Goal: Entertainment & Leisure: Consume media (video, audio)

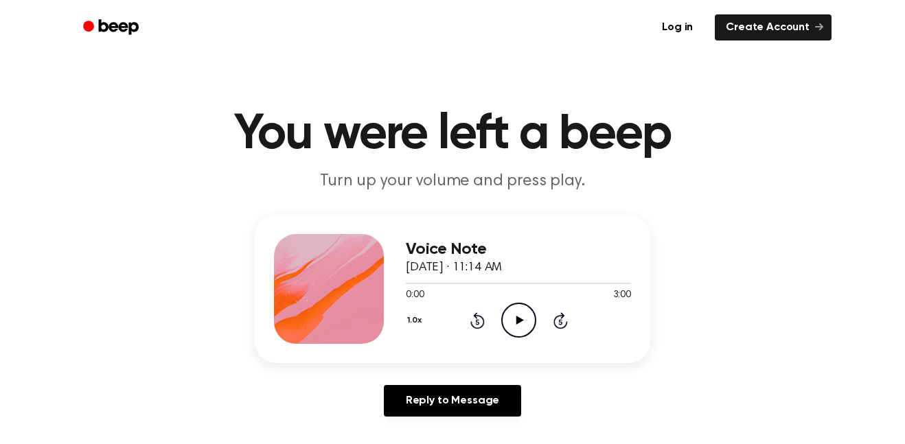
click at [520, 327] on icon "Play Audio" at bounding box center [518, 320] width 35 height 35
click at [761, 34] on link "Create Account" at bounding box center [772, 27] width 117 height 26
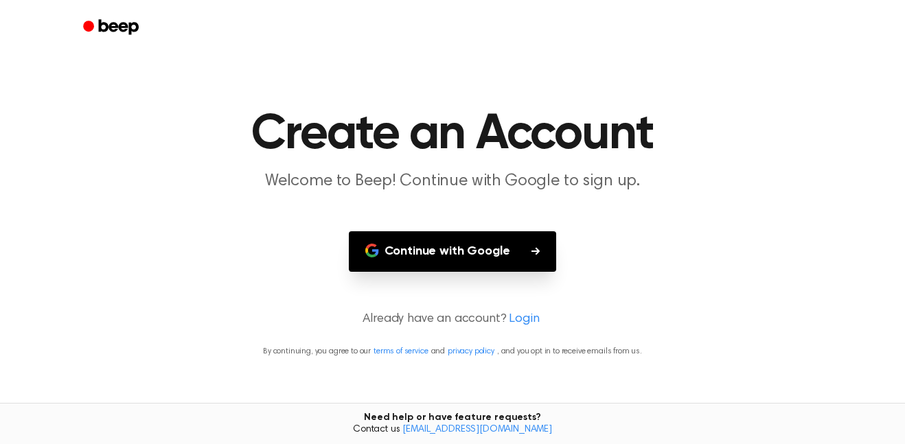
click at [509, 255] on button "Continue with Google" at bounding box center [453, 251] width 208 height 40
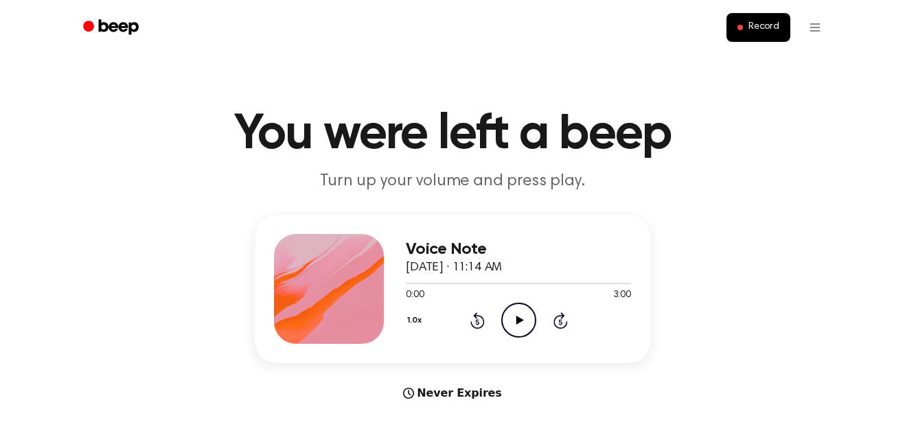
click at [520, 327] on icon "Play Audio" at bounding box center [518, 320] width 35 height 35
click at [475, 276] on div "Voice Note October 9, 2025 · 11:14 AM" at bounding box center [518, 258] width 225 height 37
click at [477, 286] on div at bounding box center [518, 282] width 225 height 11
click at [527, 328] on icon "Play Audio" at bounding box center [518, 320] width 35 height 35
click at [507, 310] on icon "Pause Audio" at bounding box center [518, 320] width 35 height 35
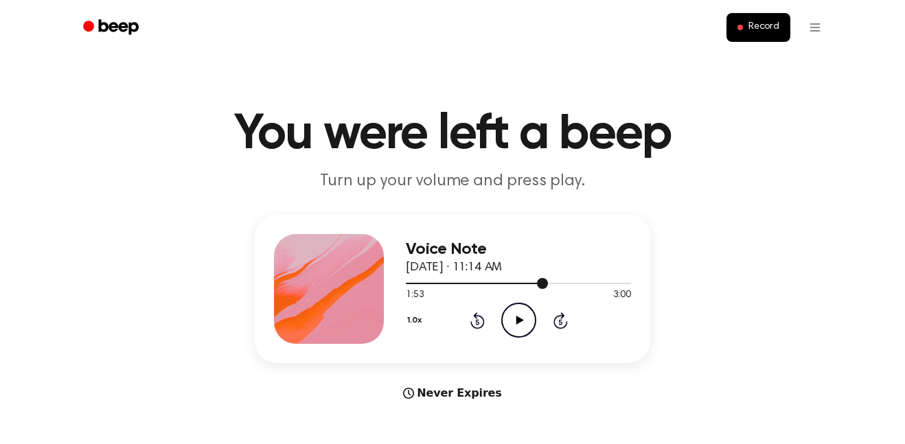
click at [520, 286] on div at bounding box center [518, 282] width 225 height 11
click at [520, 312] on icon "Play Audio" at bounding box center [518, 320] width 35 height 35
click at [507, 328] on icon "Play Audio" at bounding box center [518, 320] width 35 height 35
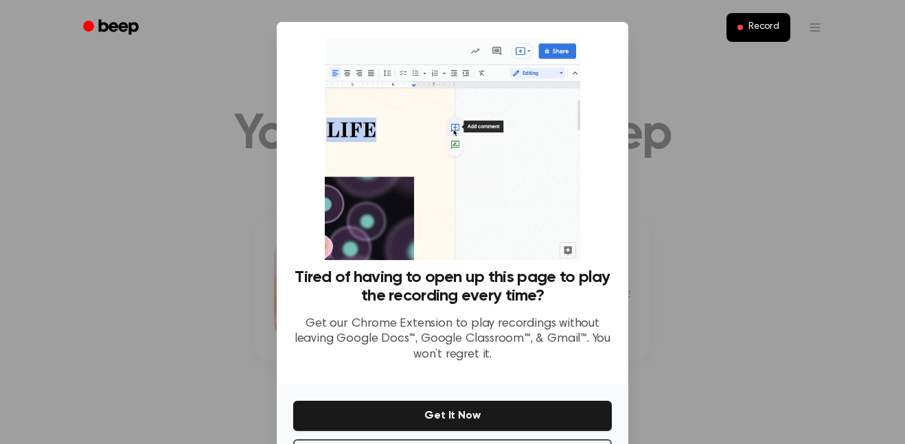
scroll to position [56, 0]
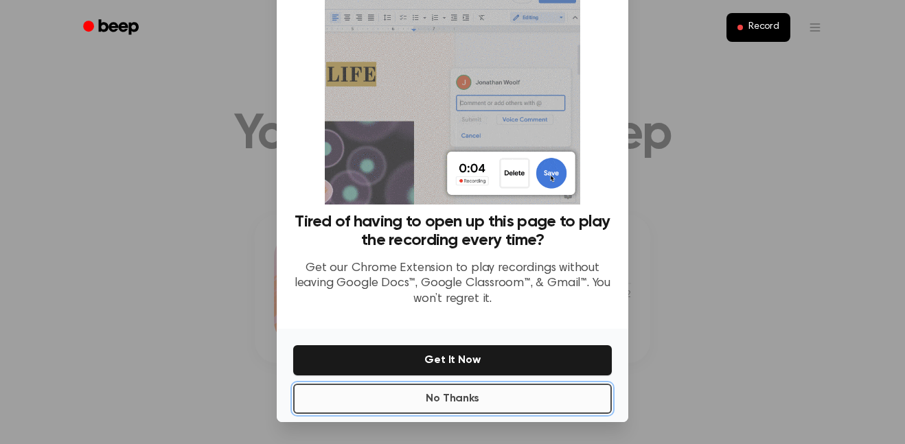
click at [523, 410] on button "No Thanks" at bounding box center [452, 399] width 318 height 30
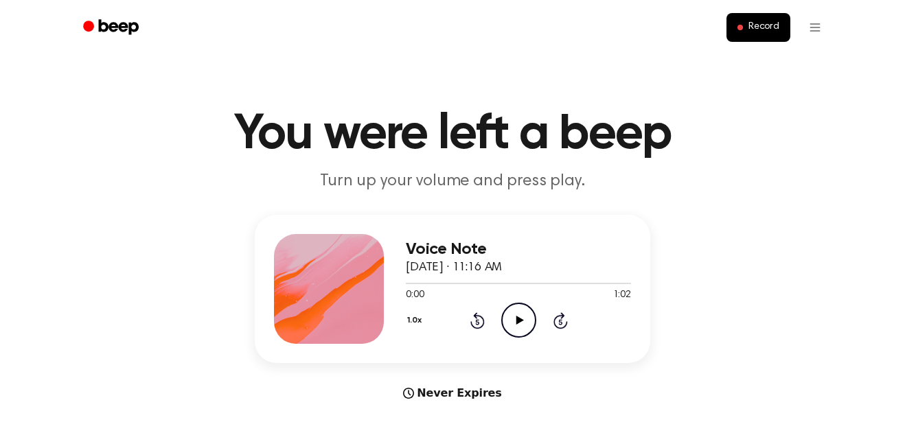
click at [511, 310] on icon "Play Audio" at bounding box center [518, 320] width 35 height 35
click at [522, 319] on icon "Pause Audio" at bounding box center [518, 320] width 35 height 35
click at [524, 314] on icon "Play Audio" at bounding box center [518, 320] width 35 height 35
